Goal: Task Accomplishment & Management: Manage account settings

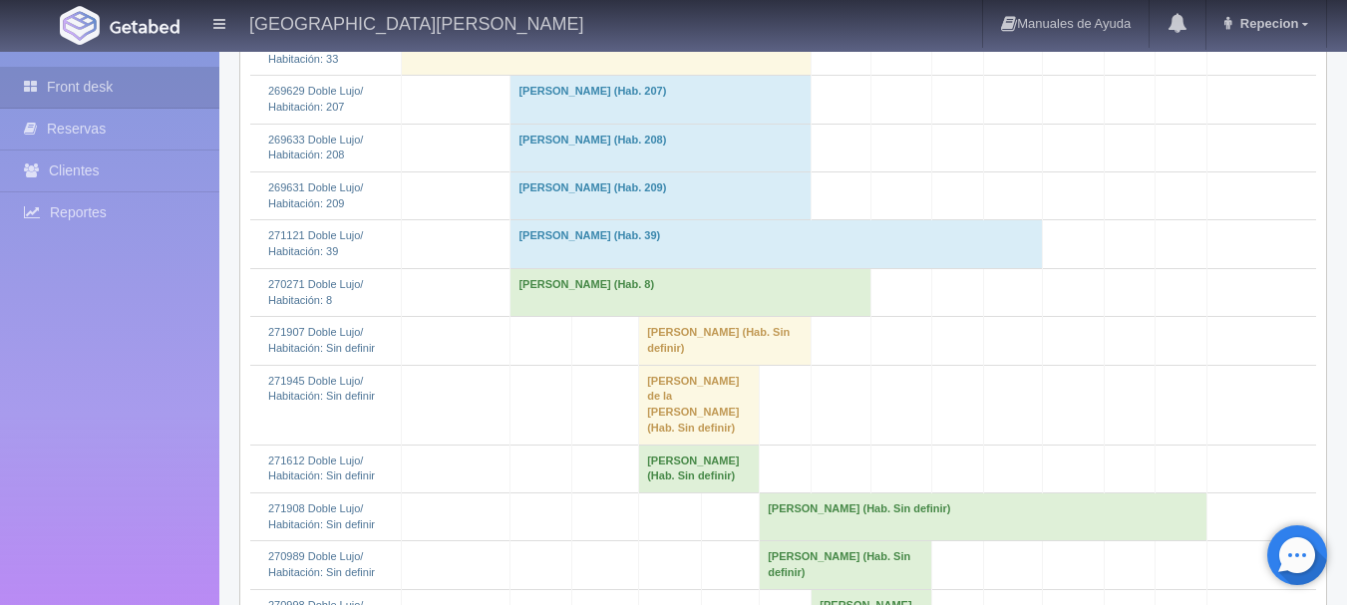
scroll to position [897, 0]
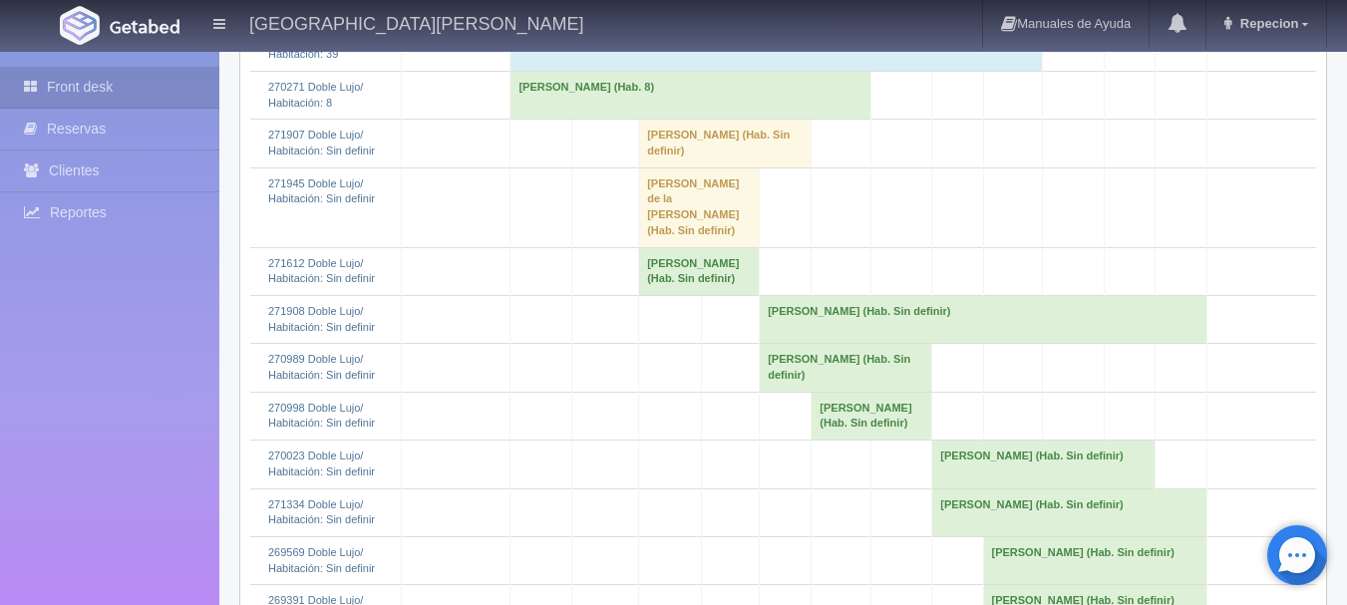
click at [647, 119] on td "[PERSON_NAME] (Hab. 8)" at bounding box center [690, 95] width 361 height 48
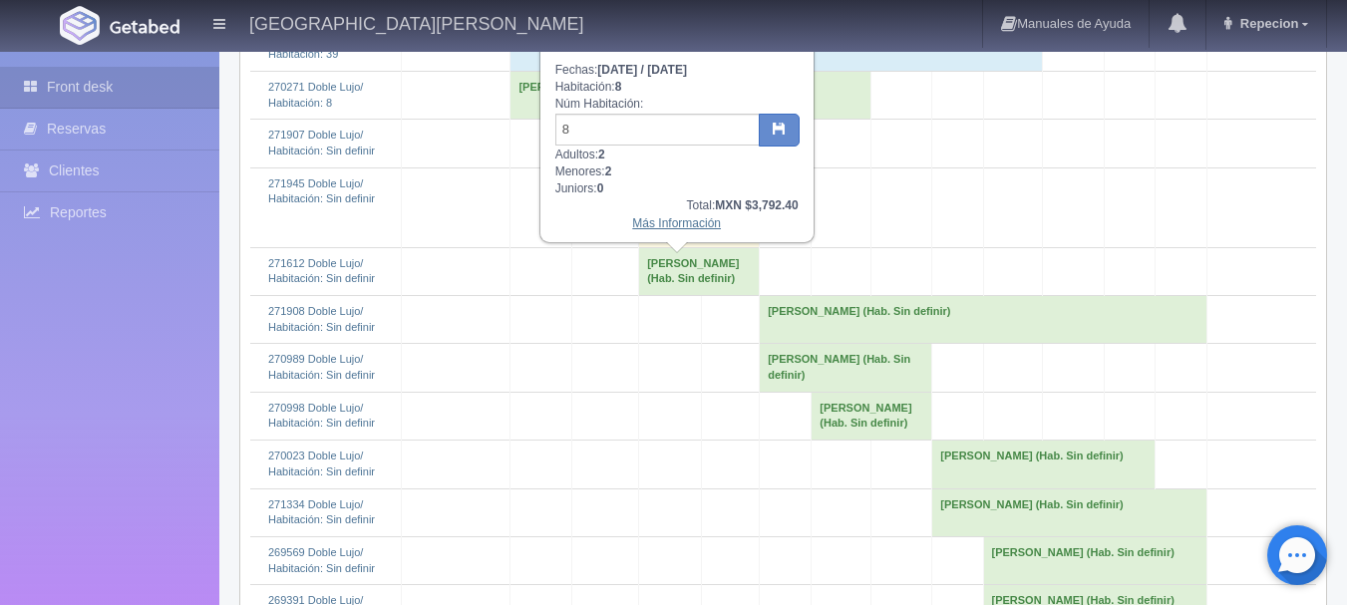
click at [669, 224] on link "Más Información" at bounding box center [676, 223] width 89 height 14
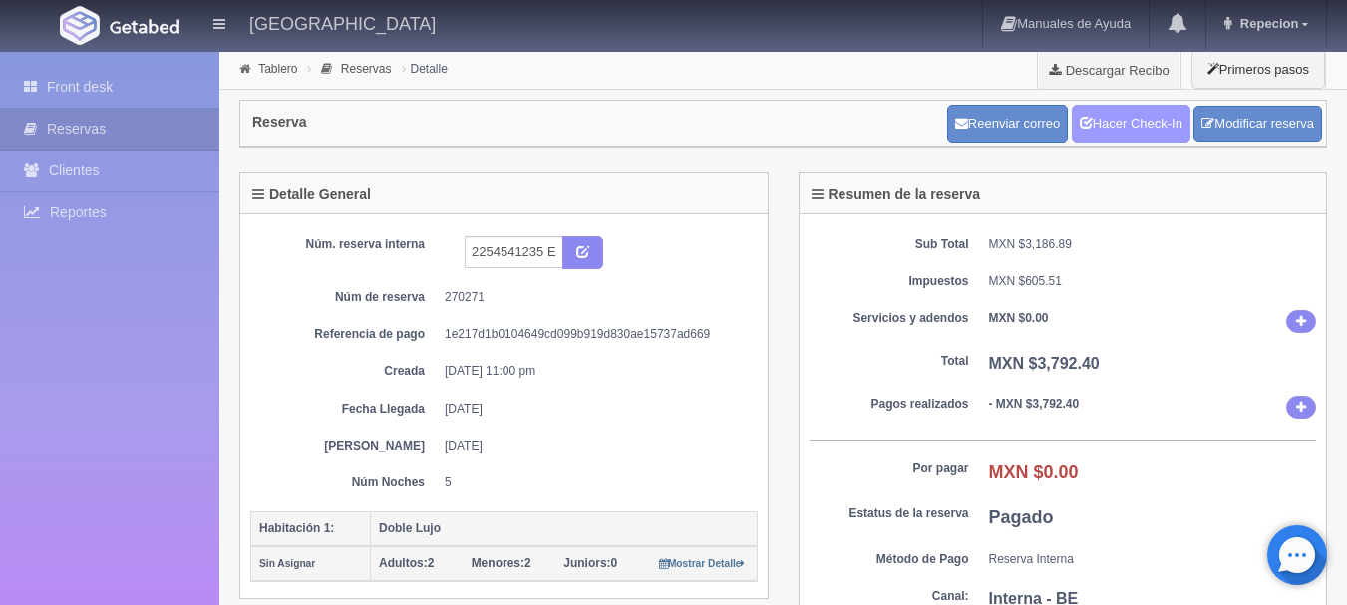
click at [1113, 127] on link "Hacer Check-In" at bounding box center [1130, 124] width 119 height 38
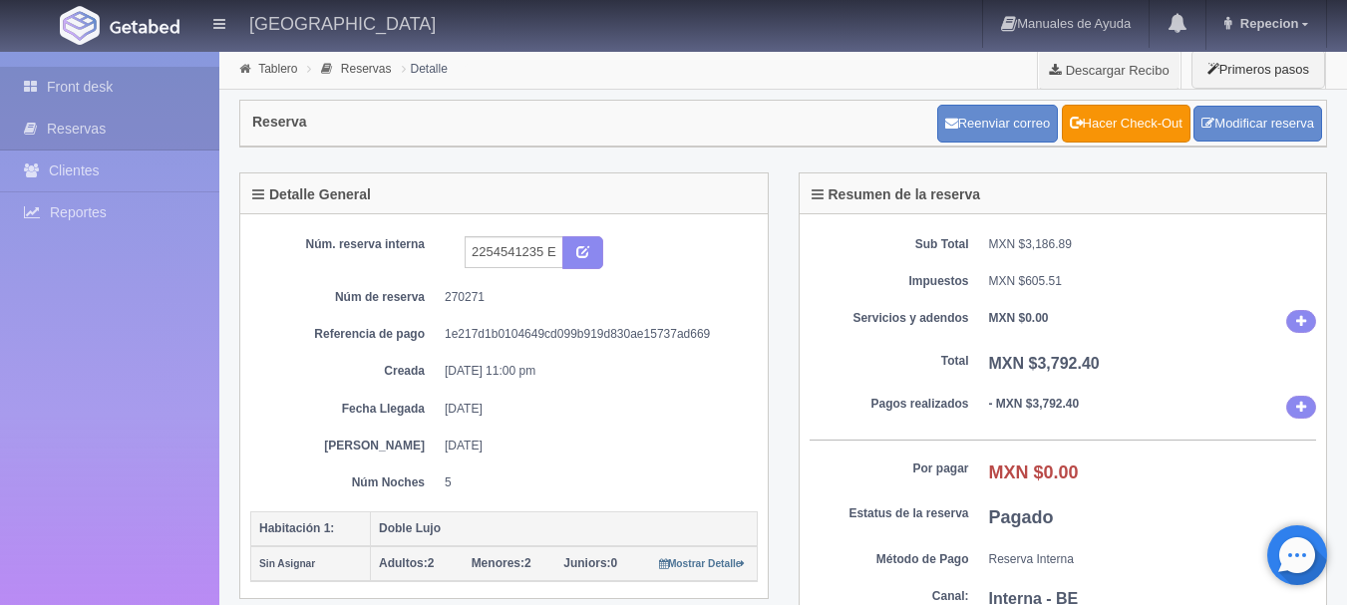
click at [94, 97] on link "Front desk" at bounding box center [109, 87] width 219 height 41
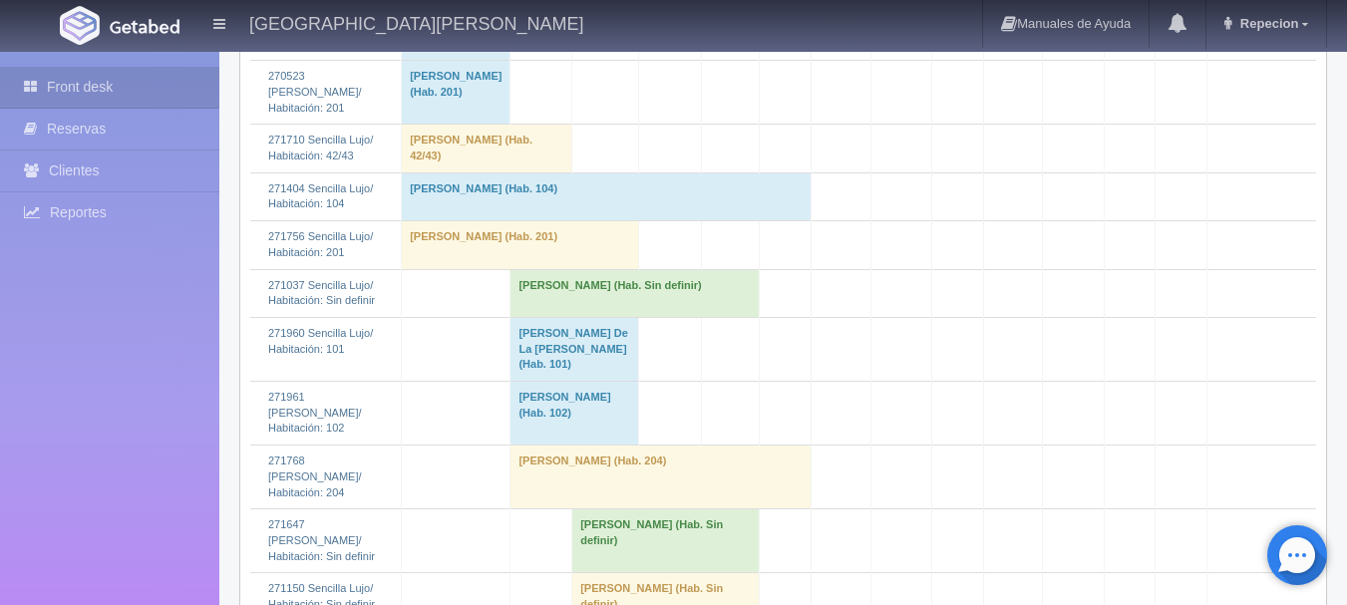
scroll to position [2093, 0]
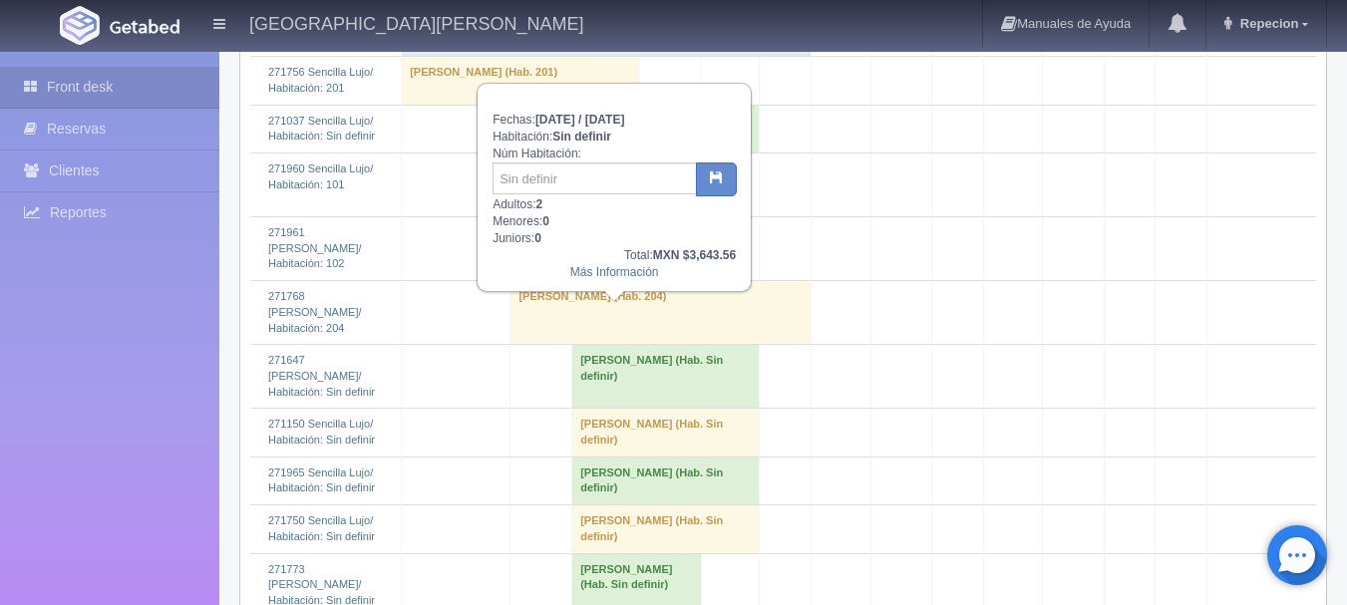
scroll to position [1894, 0]
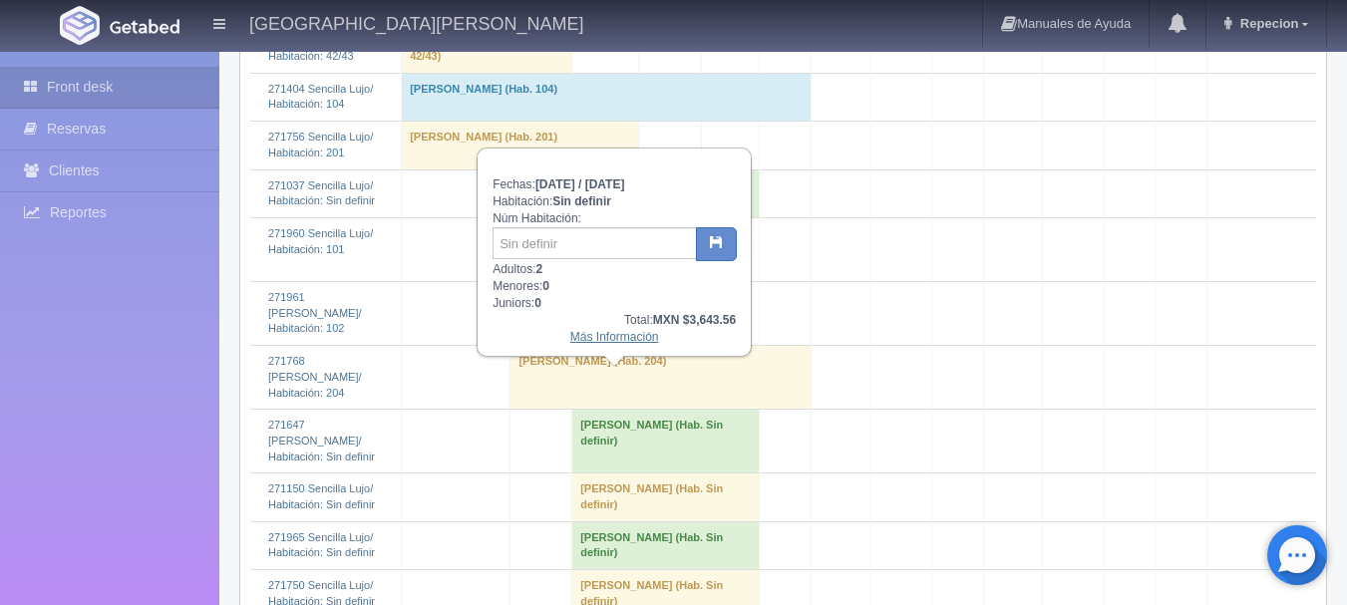
click at [600, 342] on link "Más Información" at bounding box center [614, 337] width 89 height 14
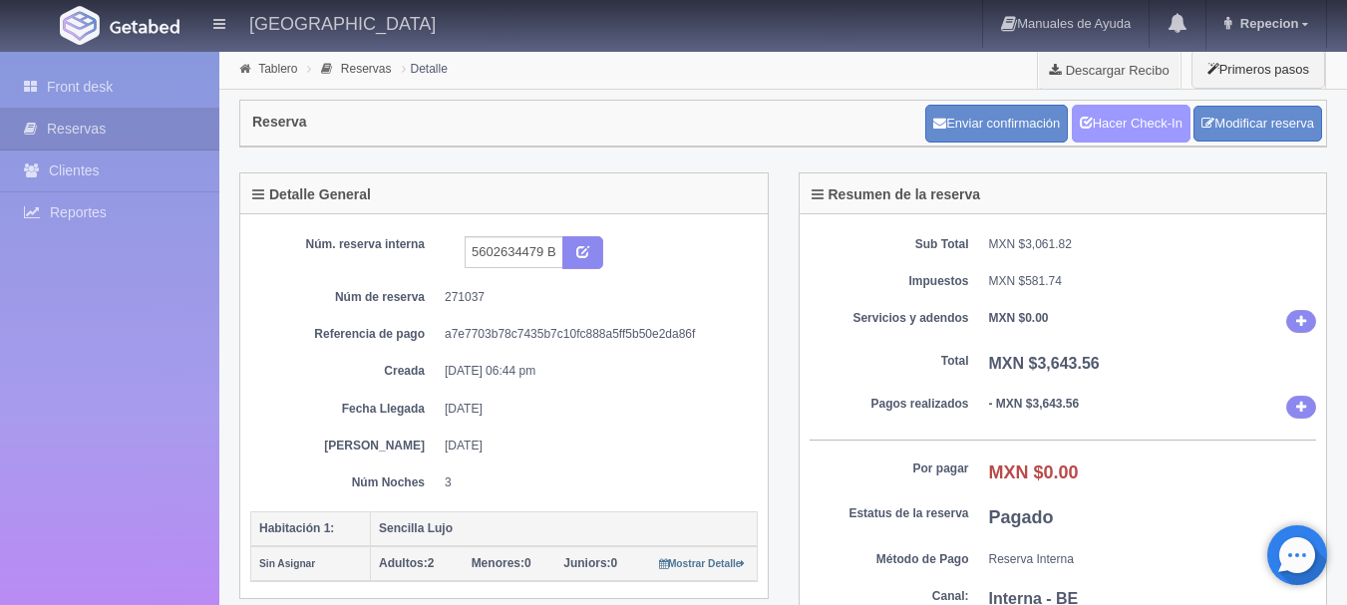
click at [1111, 111] on link "Hacer Check-In" at bounding box center [1130, 124] width 119 height 38
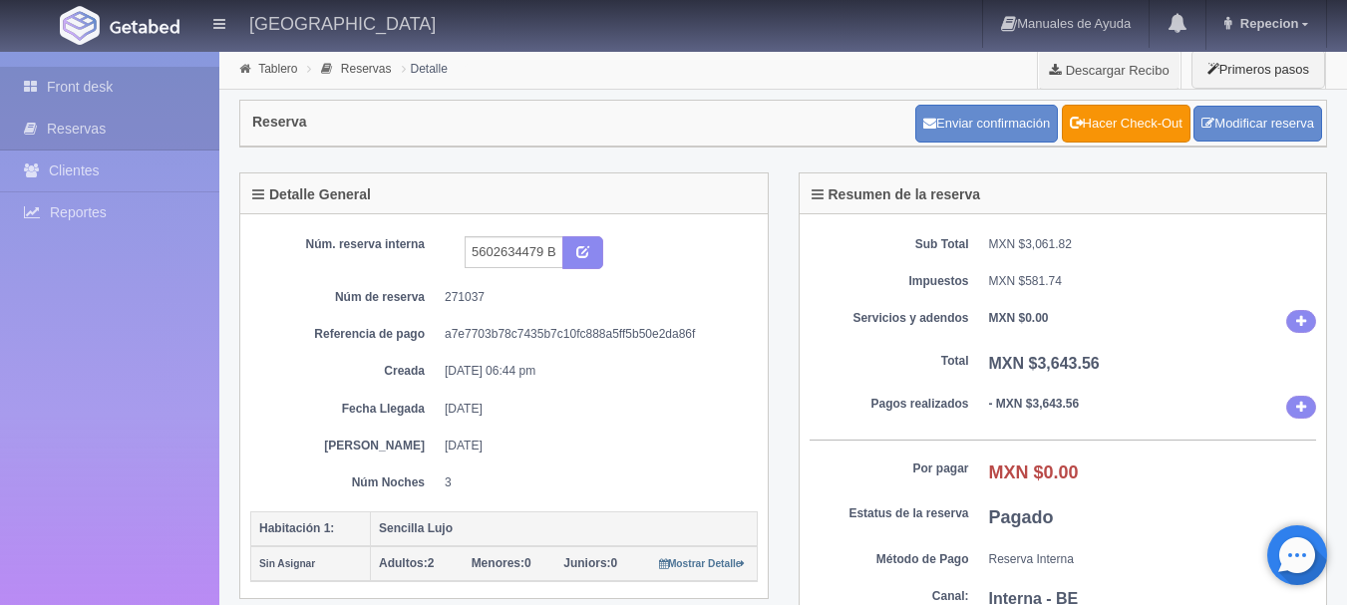
click at [103, 96] on link "Front desk" at bounding box center [109, 87] width 219 height 41
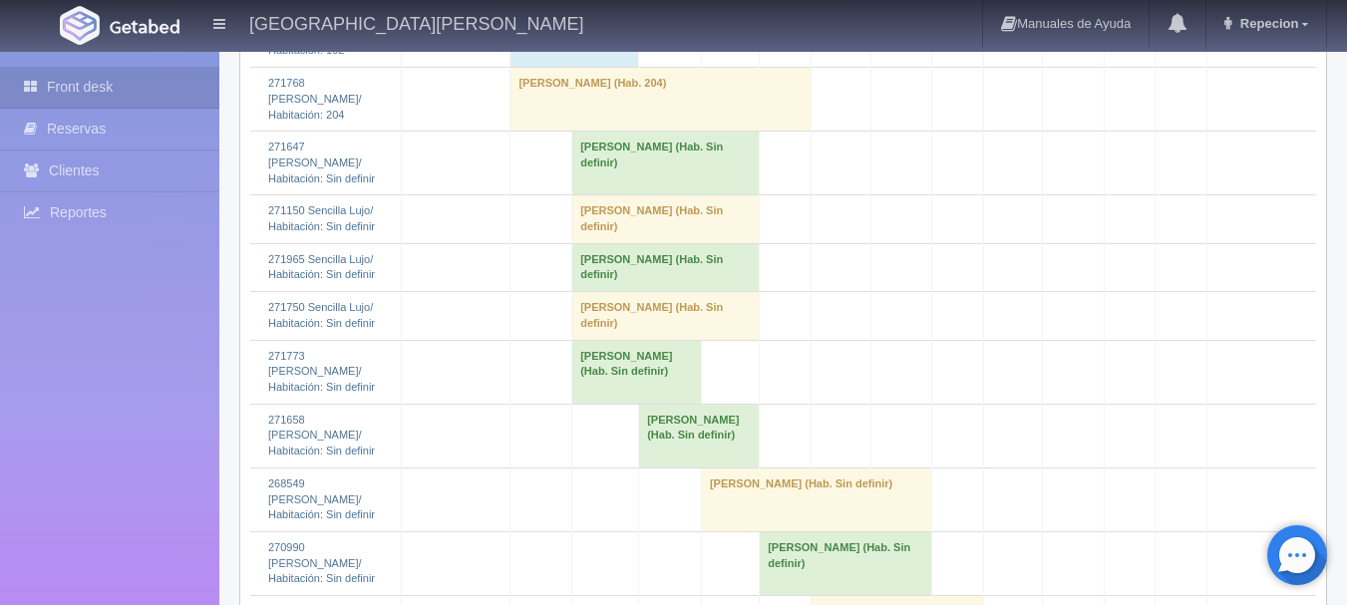
scroll to position [2093, 0]
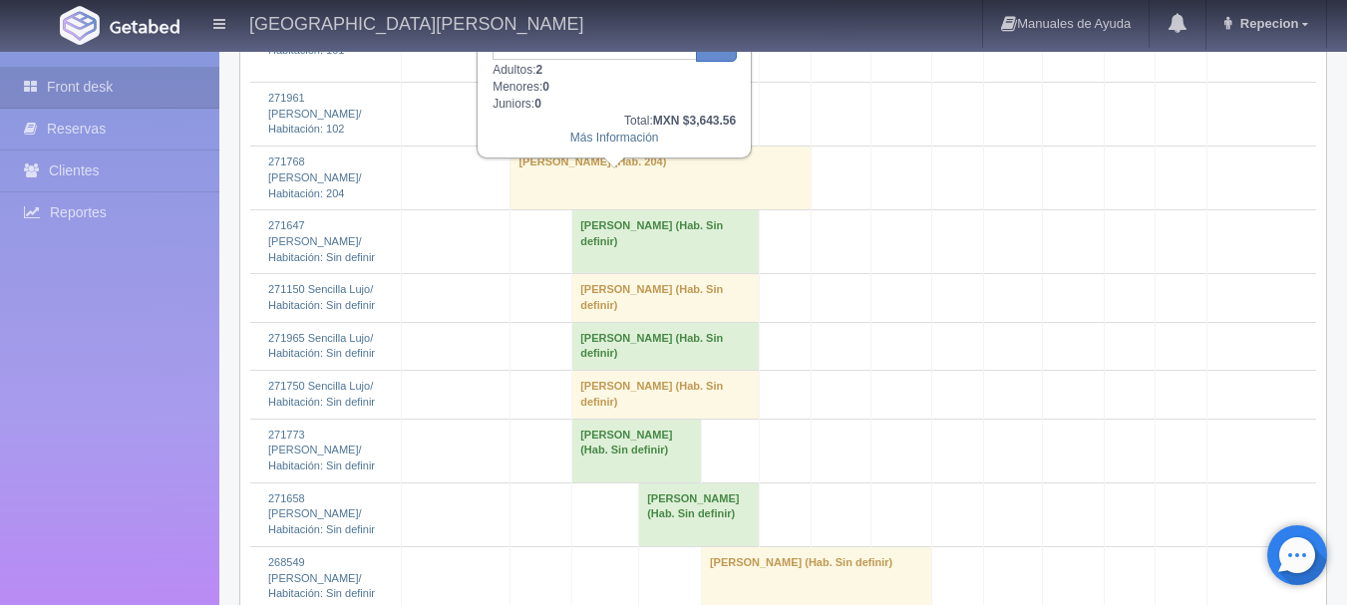
scroll to position [1894, 0]
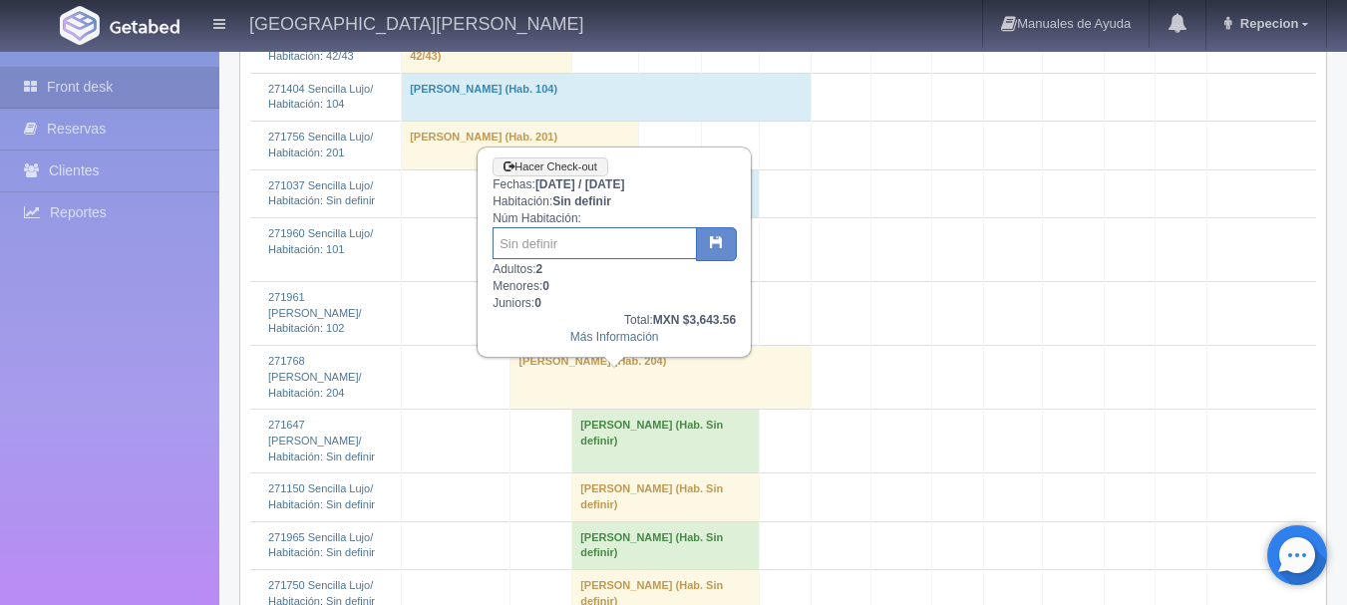
click at [570, 247] on input "text" at bounding box center [594, 243] width 204 height 32
type input "6"
click at [717, 247] on icon "button" at bounding box center [716, 241] width 13 height 13
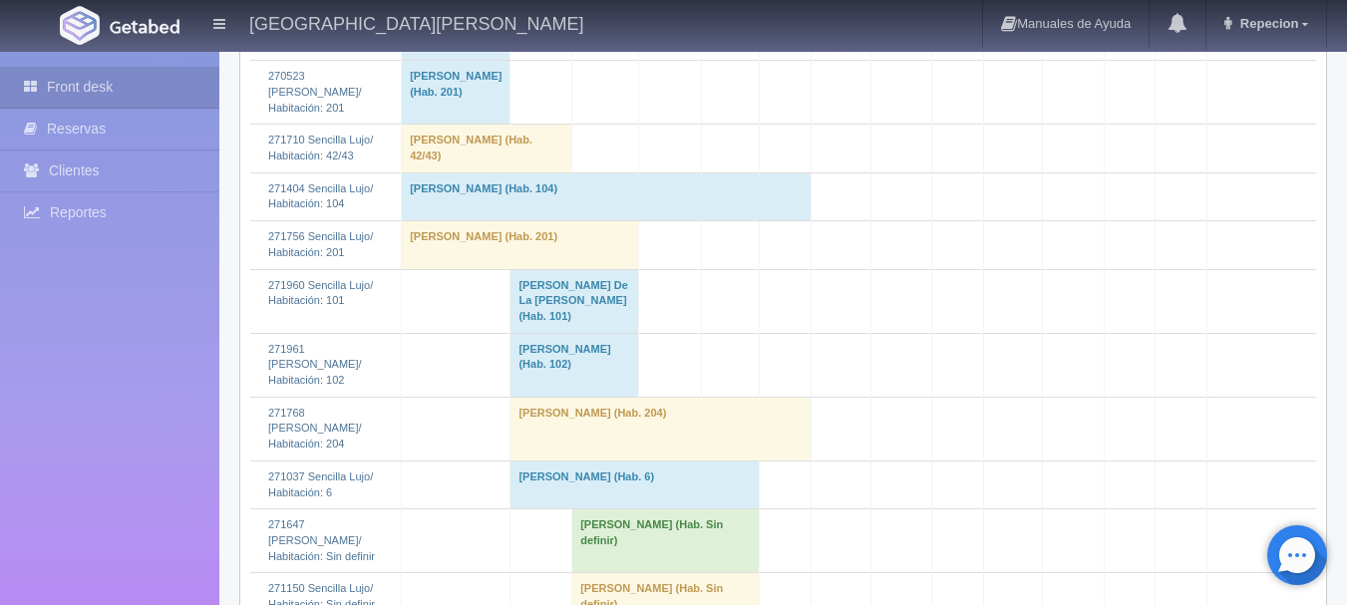
scroll to position [2193, 0]
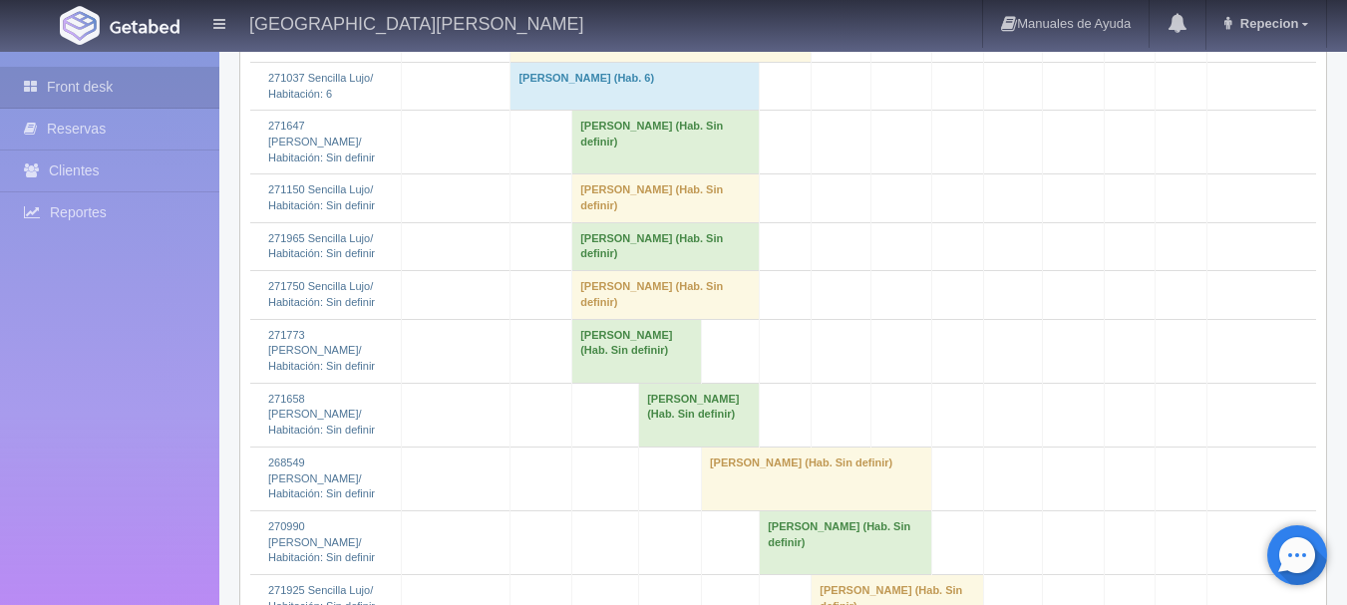
click at [604, 222] on td "[PERSON_NAME] (Hab. Sin definir)" at bounding box center [665, 198] width 187 height 48
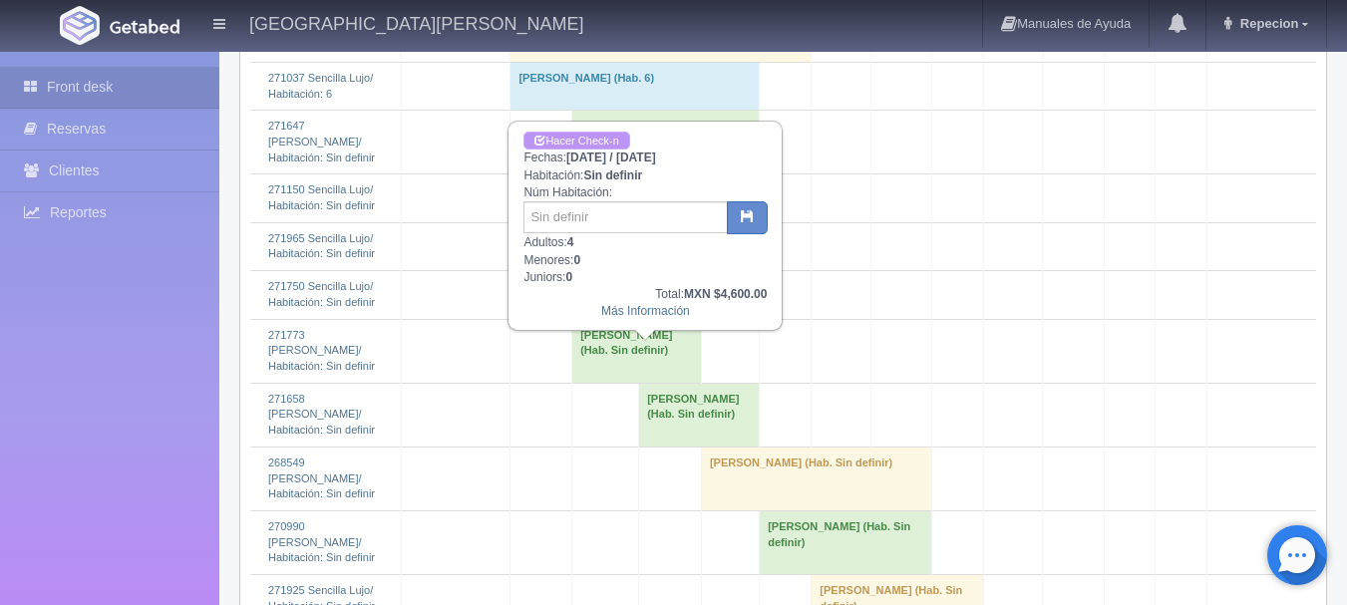
click at [599, 132] on link "Hacer Check-n" at bounding box center [576, 141] width 106 height 19
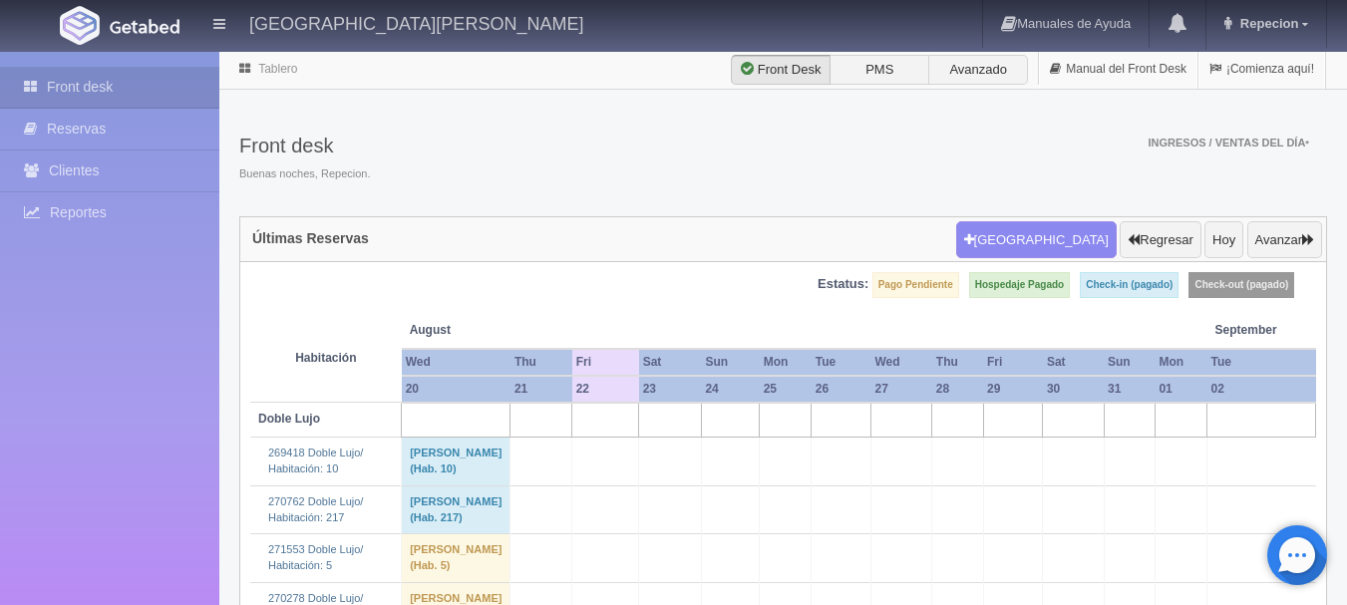
scroll to position [2193, 0]
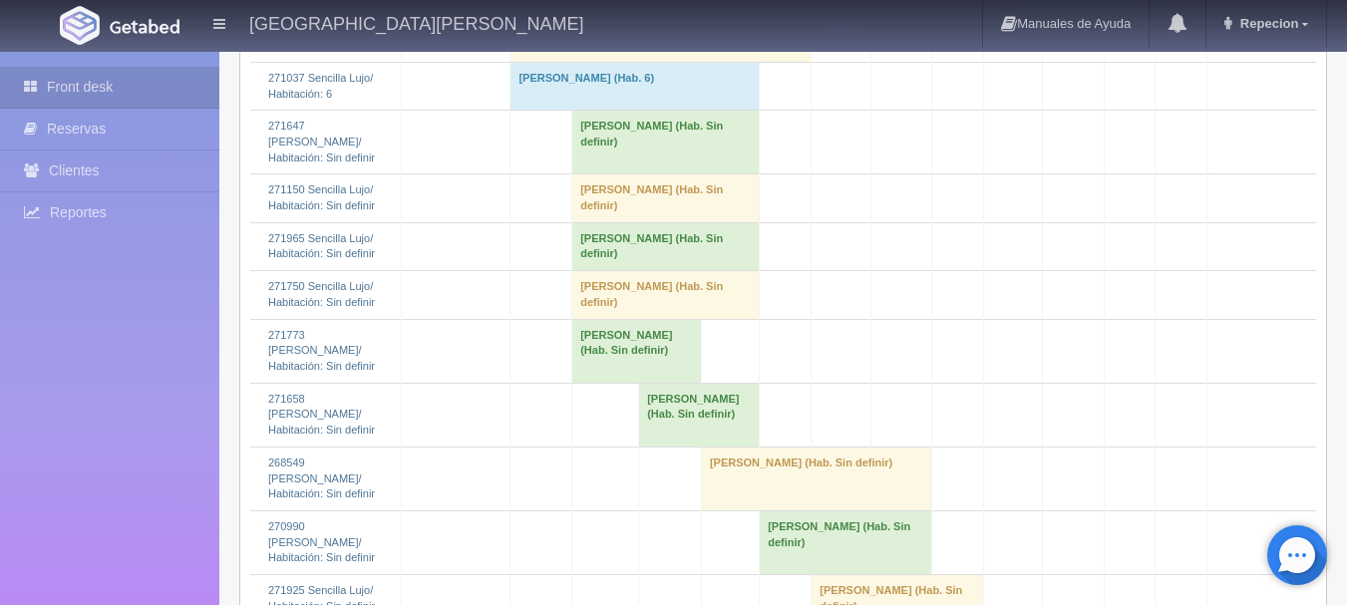
click at [604, 222] on td "[PERSON_NAME] (Hab. Sin definir)" at bounding box center [665, 198] width 187 height 48
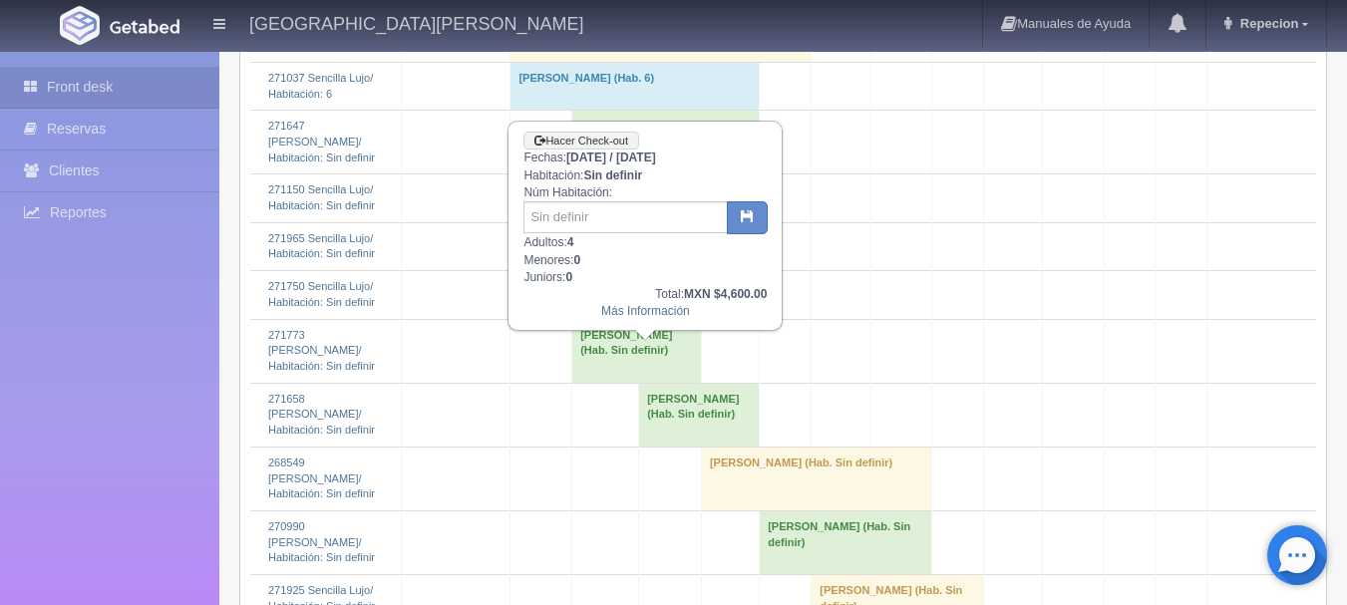
click at [604, 222] on td "[PERSON_NAME] (Hab. Sin definir)" at bounding box center [665, 198] width 187 height 48
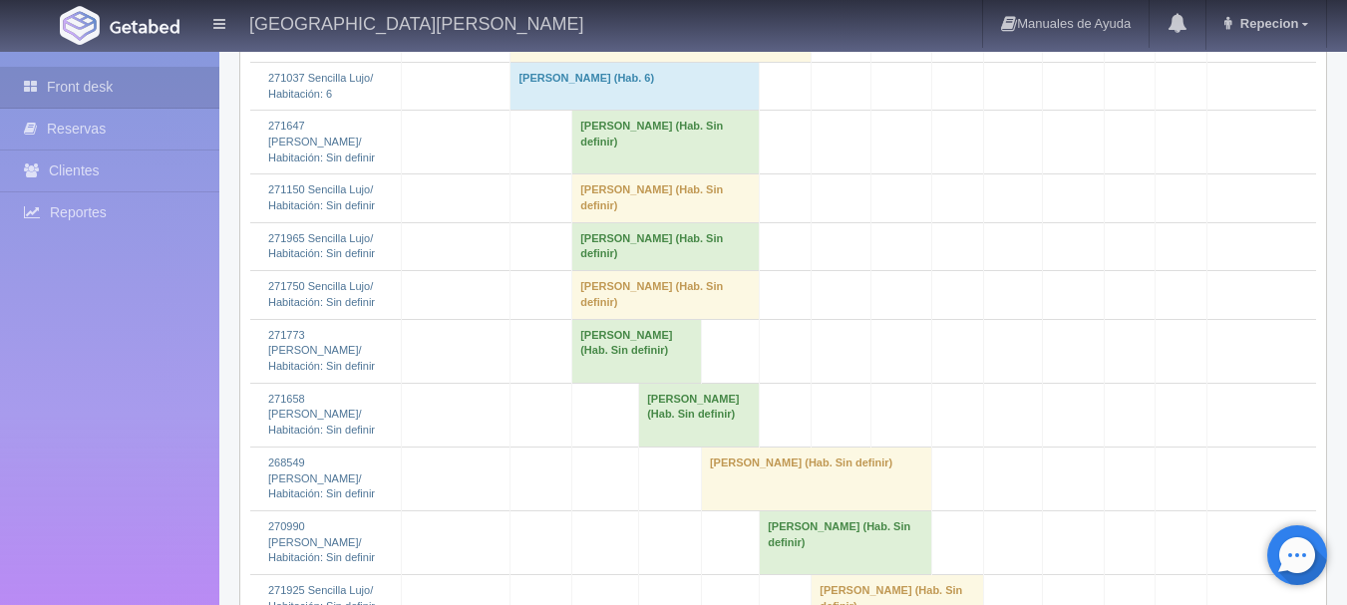
click at [584, 222] on td "[PERSON_NAME] (Hab. Sin definir)" at bounding box center [665, 198] width 187 height 48
click at [643, 222] on td "[PERSON_NAME] (Hab. Sin definir)" at bounding box center [665, 198] width 187 height 48
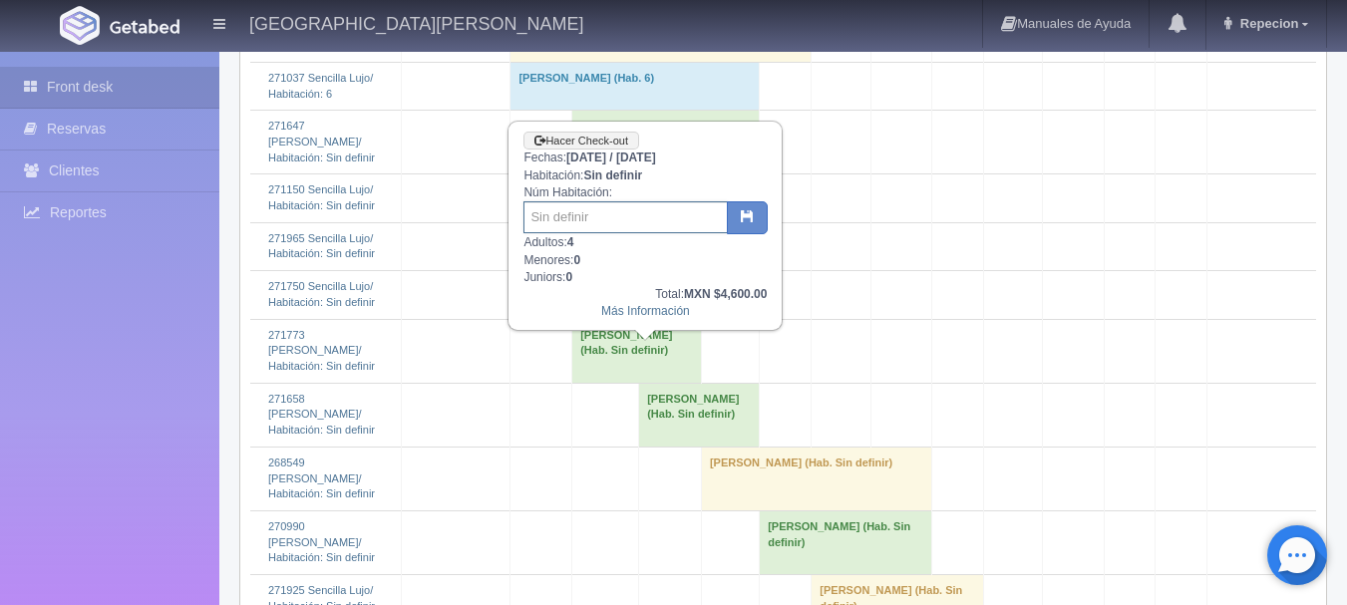
click at [608, 222] on input "text" at bounding box center [625, 217] width 204 height 32
type input "205/206"
click at [747, 216] on icon "button" at bounding box center [747, 215] width 13 height 13
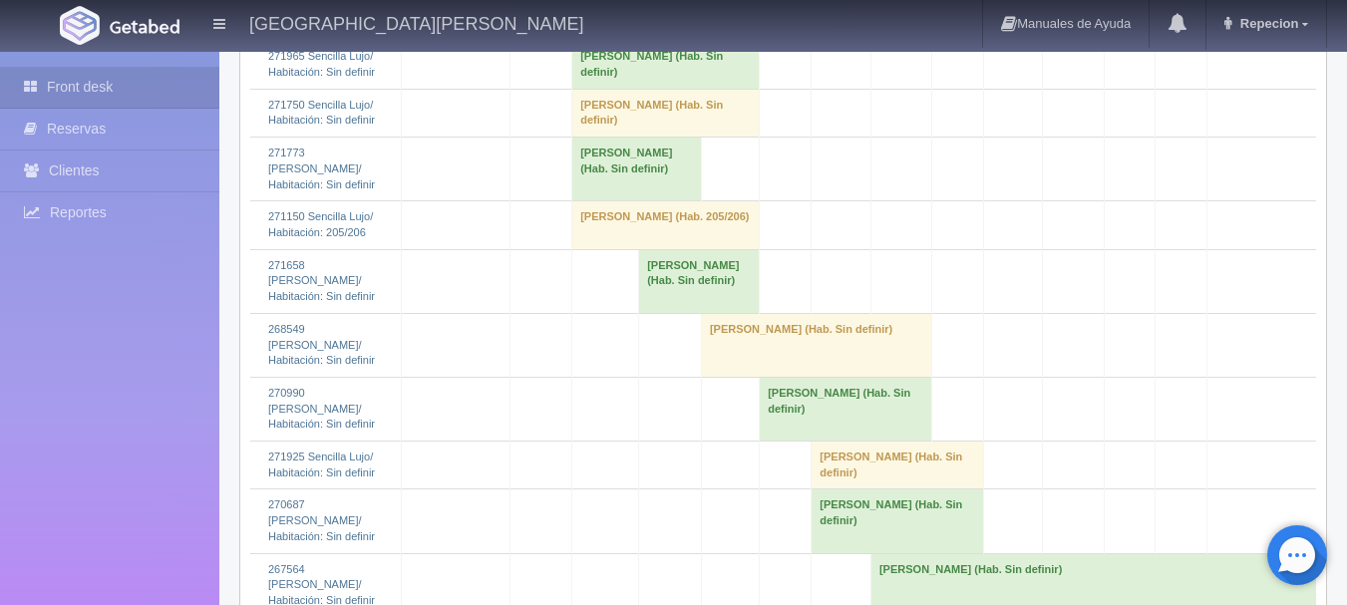
scroll to position [2292, 0]
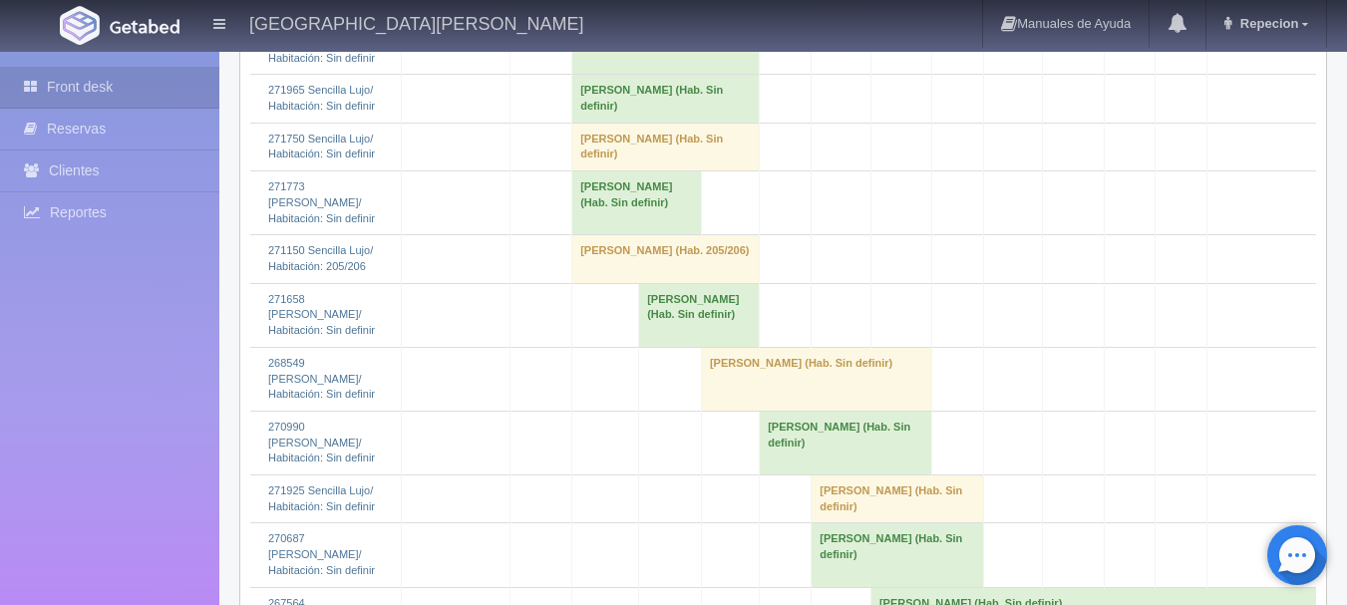
click at [658, 235] on td "[PERSON_NAME] (Hab. Sin definir)" at bounding box center [637, 203] width 130 height 64
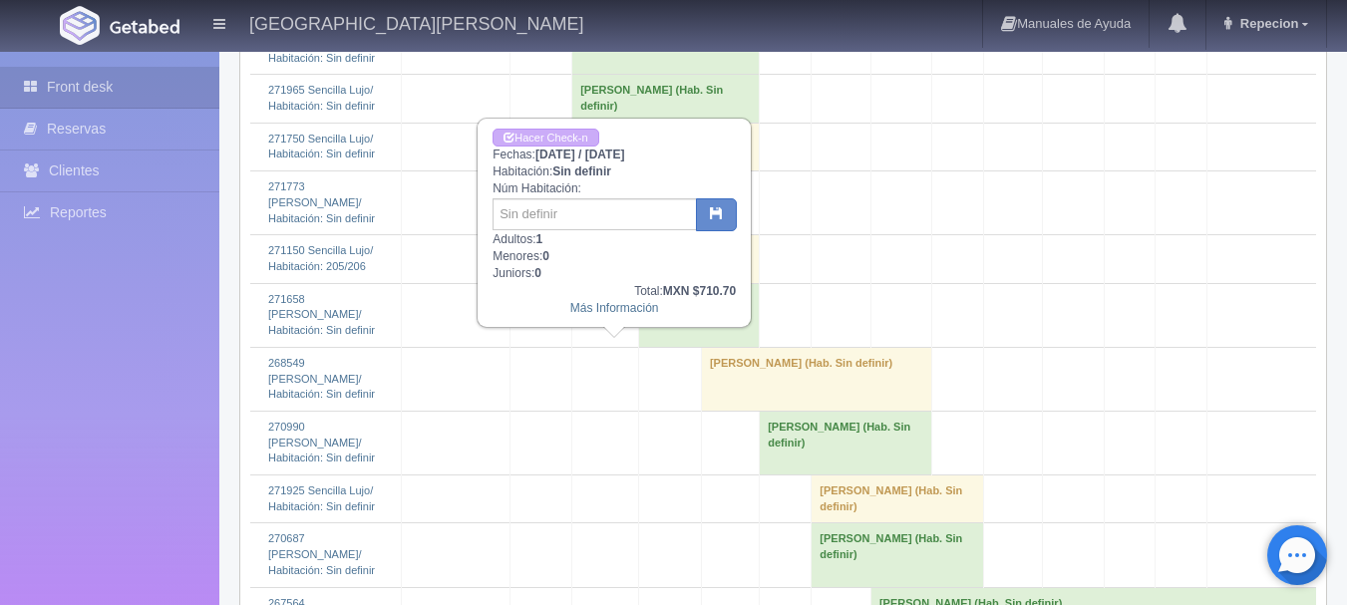
click at [658, 235] on td "[PERSON_NAME] (Hab. Sin definir)" at bounding box center [637, 203] width 130 height 64
click at [585, 235] on td "[PERSON_NAME] (Hab. Sin definir)" at bounding box center [637, 203] width 130 height 64
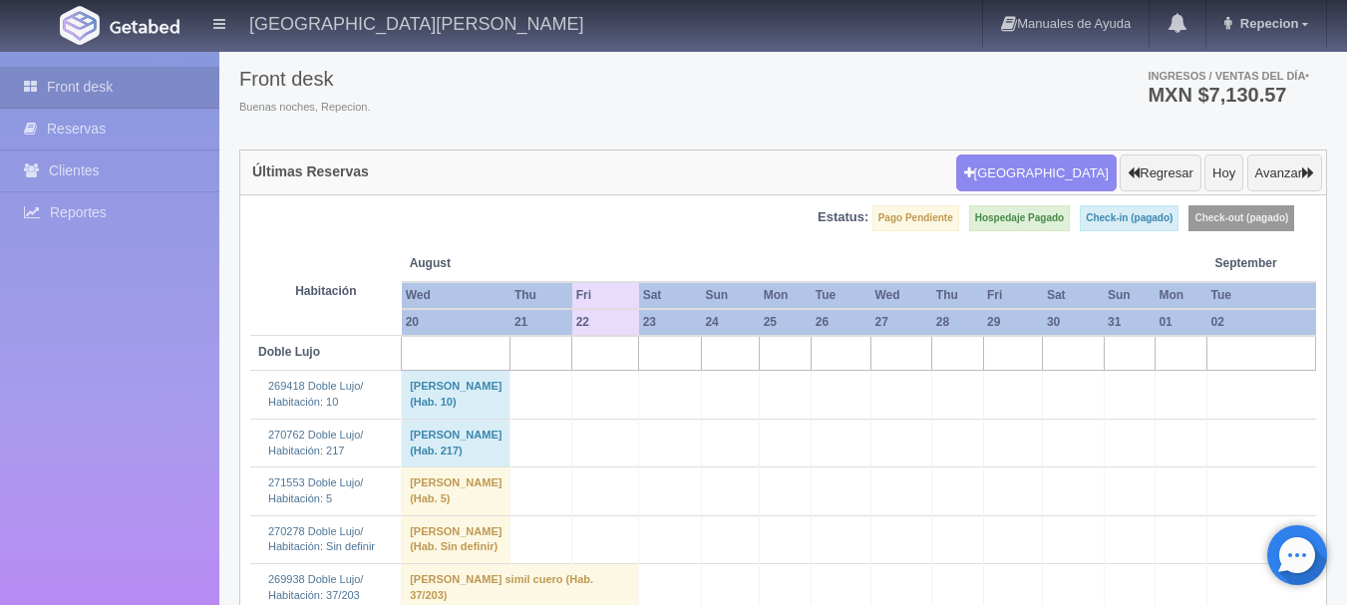
scroll to position [0, 0]
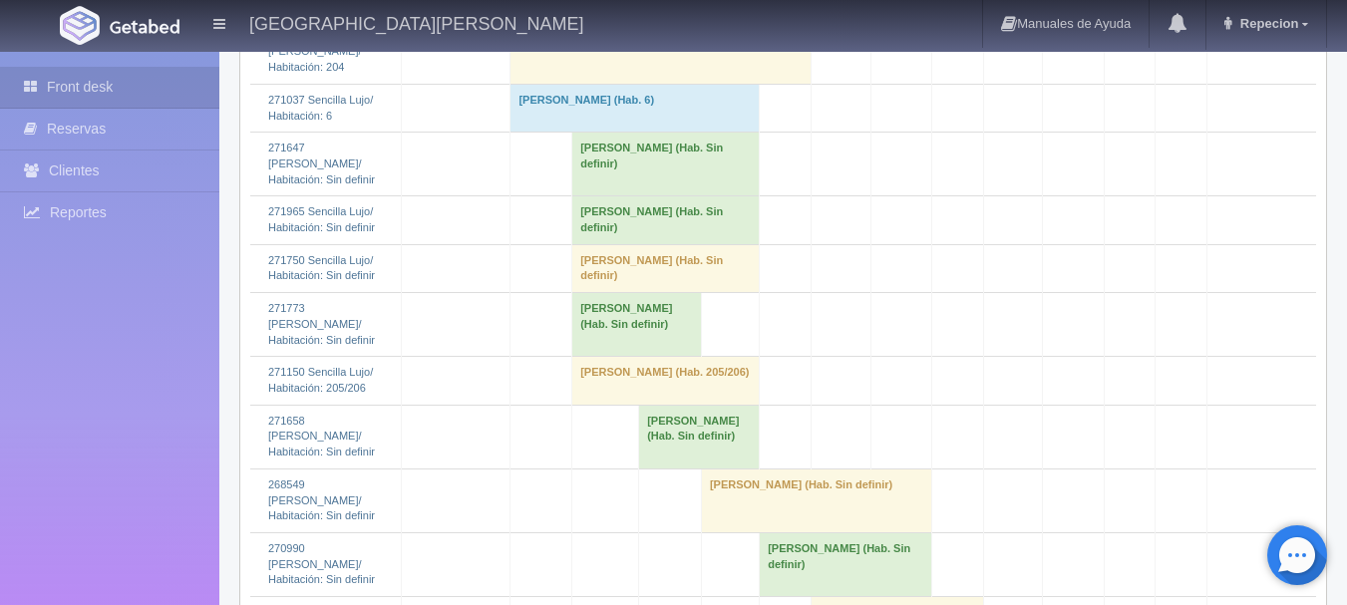
scroll to position [2492, 0]
